Goal: Task Accomplishment & Management: Complete application form

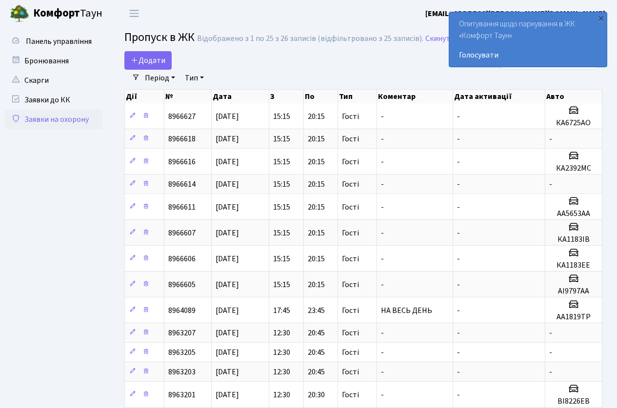
select select "25"
click at [161, 60] on span "Додати" at bounding box center [148, 60] width 35 height 11
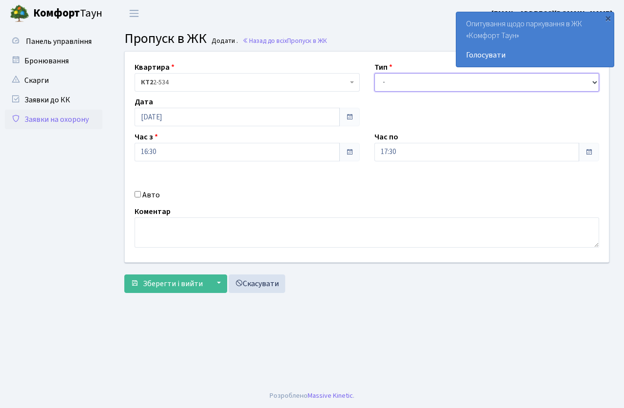
click at [443, 83] on select "- Доставка Таксі Гості Сервіс" at bounding box center [486, 82] width 225 height 19
select select "3"
click at [374, 73] on select "- Доставка Таксі Гості Сервіс" at bounding box center [486, 82] width 225 height 19
click at [421, 161] on input "17:30" at bounding box center [476, 152] width 205 height 19
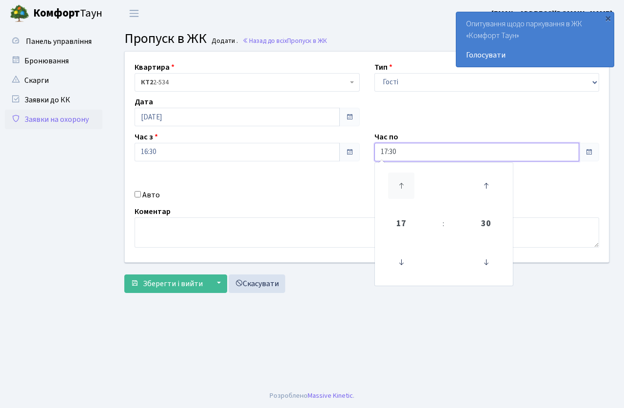
click at [403, 178] on icon at bounding box center [401, 186] width 26 height 26
click at [406, 259] on icon at bounding box center [401, 262] width 26 height 26
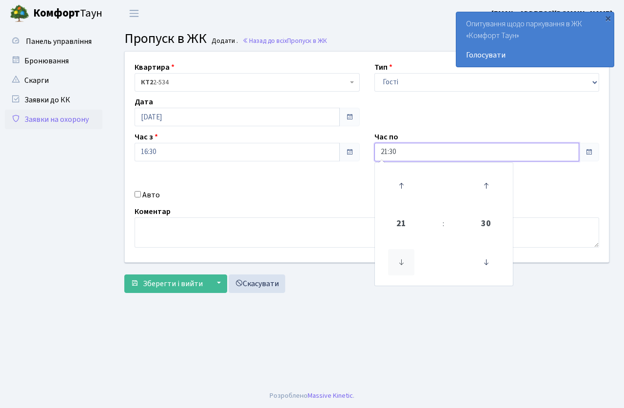
type input "20:30"
drag, startPoint x: 308, startPoint y: 194, endPoint x: 170, endPoint y: 227, distance: 141.9
click at [305, 195] on div "Авто" at bounding box center [247, 195] width 240 height 12
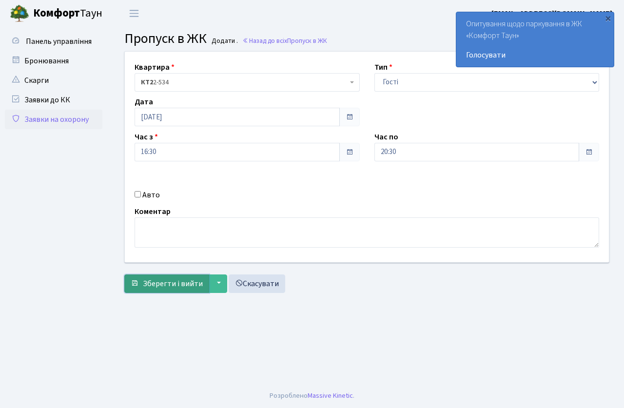
click at [154, 285] on span "Зберегти і вийти" at bounding box center [173, 283] width 60 height 11
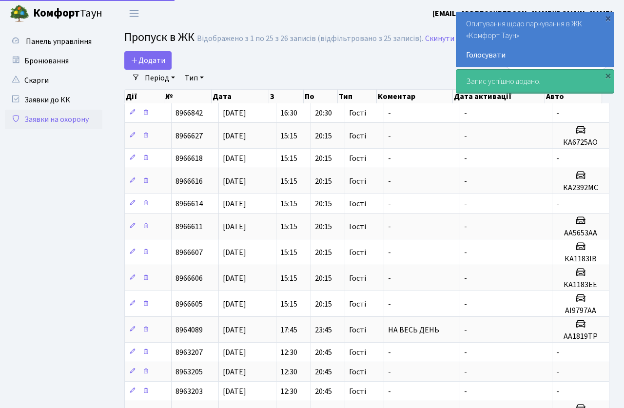
select select "25"
